Goal: Task Accomplishment & Management: Manage account settings

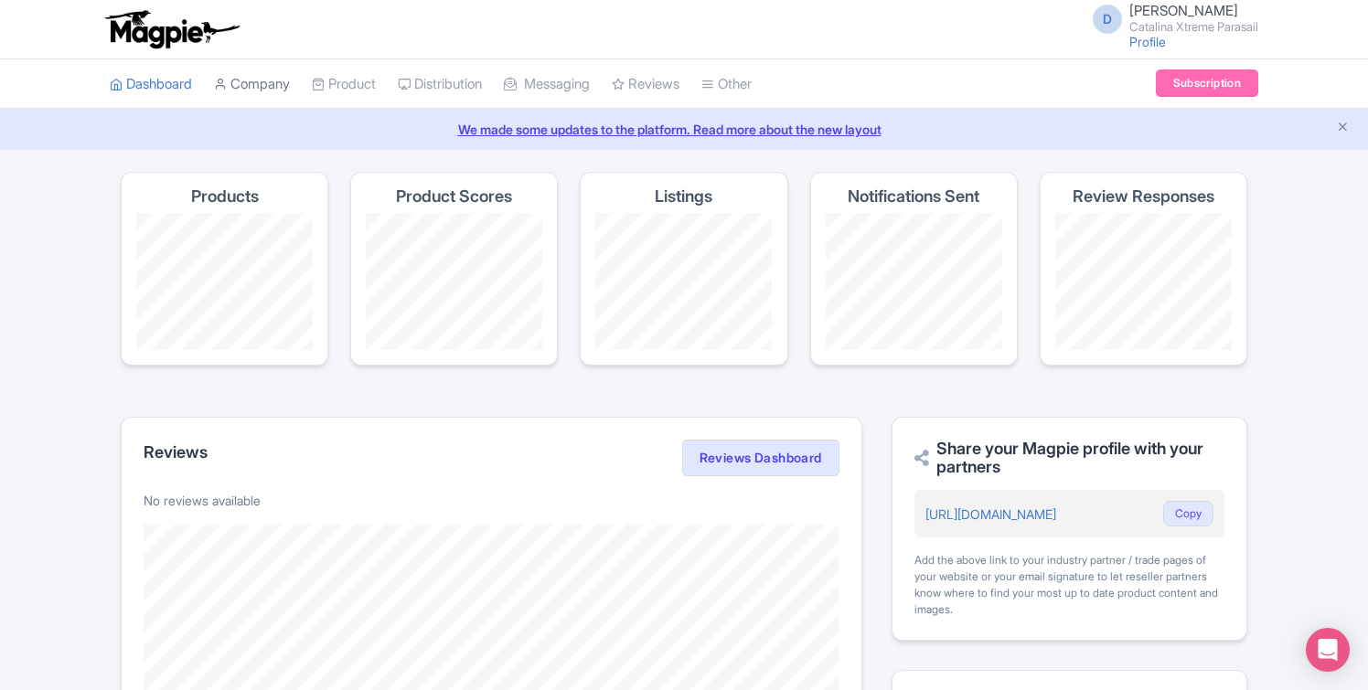
click at [265, 81] on link "Company" at bounding box center [252, 84] width 76 height 50
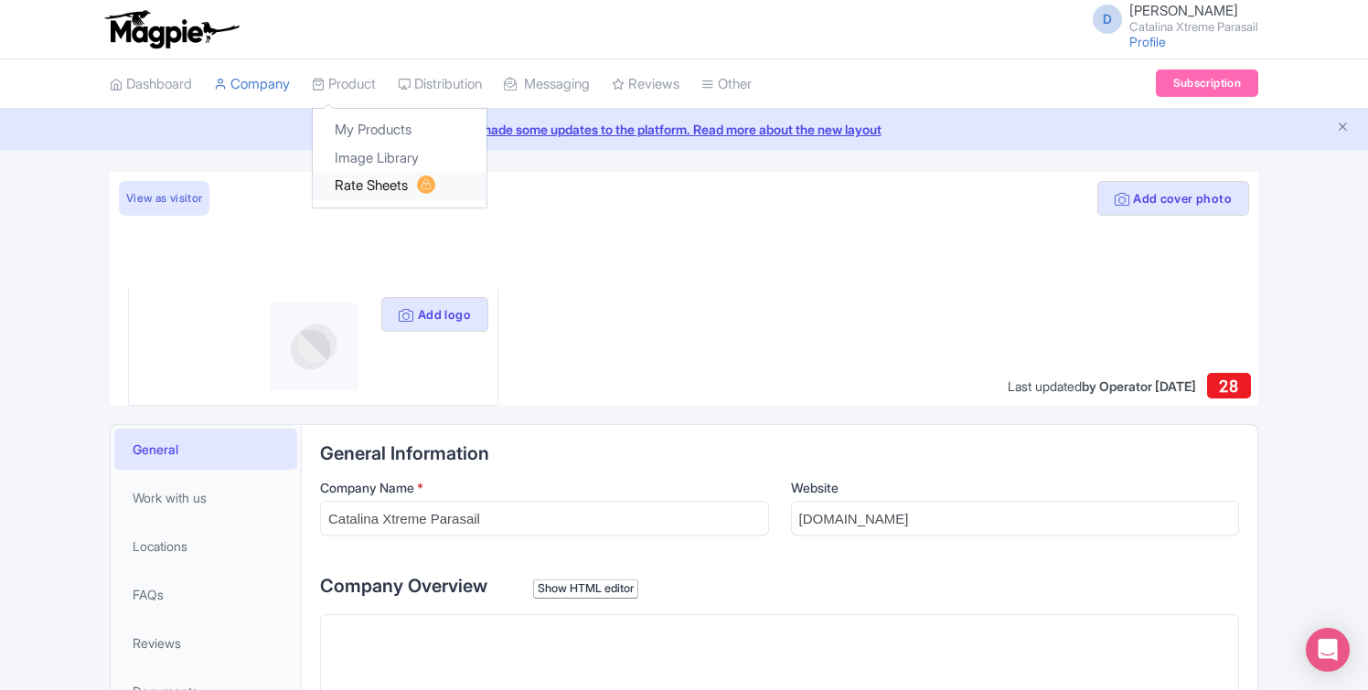
click at [399, 186] on link "Rate Sheets" at bounding box center [400, 186] width 174 height 28
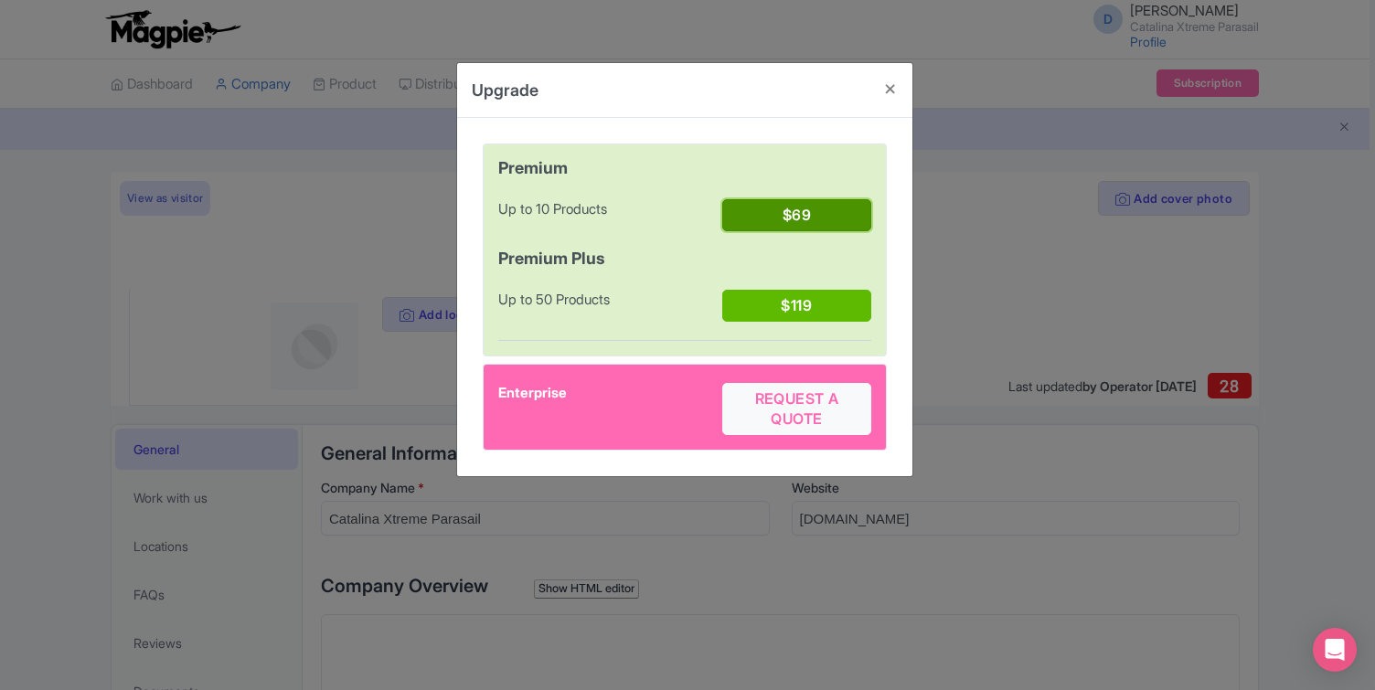
click at [789, 217] on button "$69" at bounding box center [796, 215] width 149 height 32
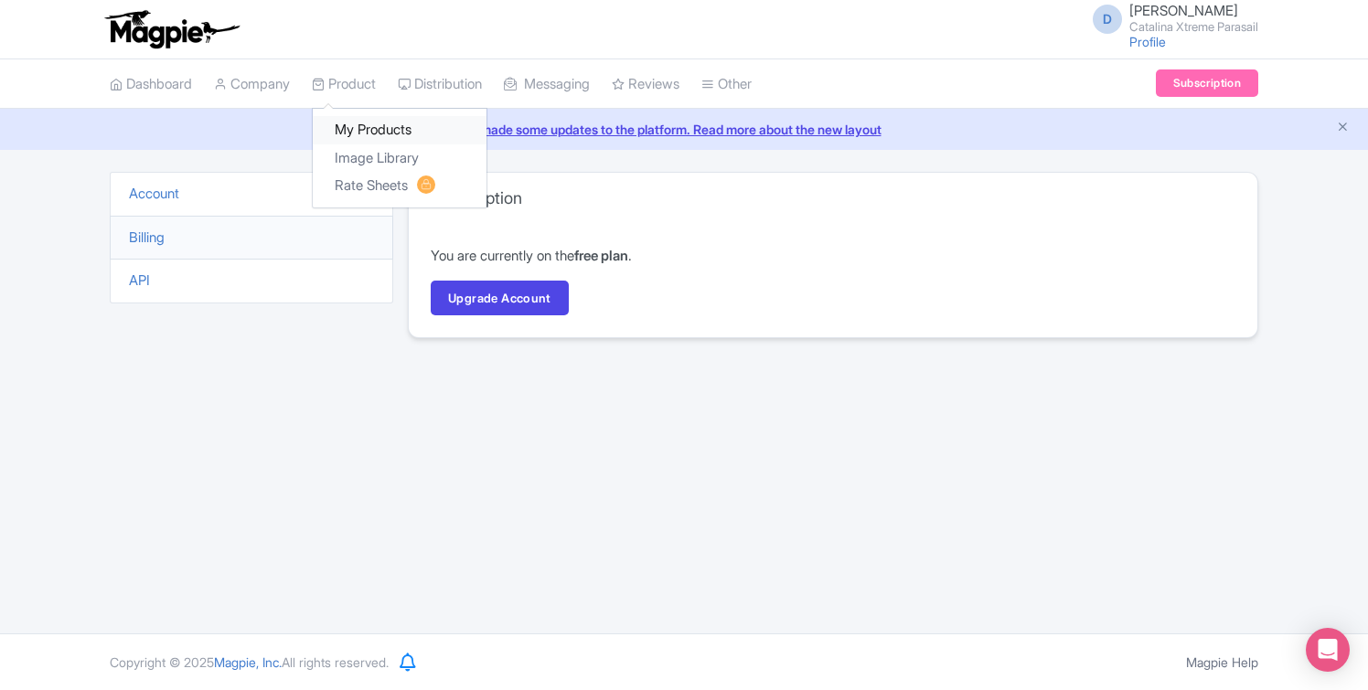
click at [389, 133] on link "My Products" at bounding box center [400, 130] width 174 height 28
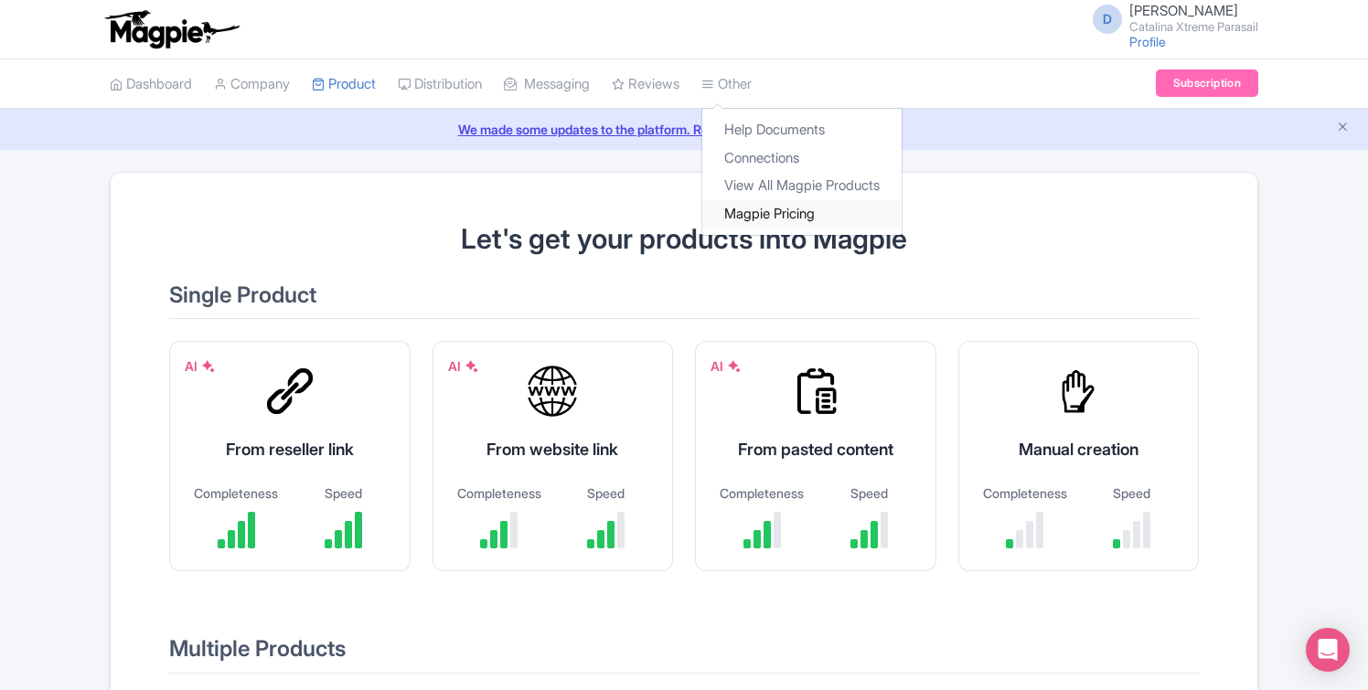
click at [769, 214] on link "Magpie Pricing" at bounding box center [801, 214] width 199 height 28
